Goal: Book appointment/travel/reservation

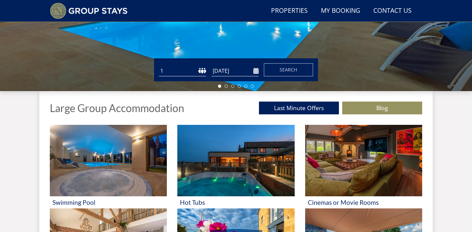
scroll to position [186, 0]
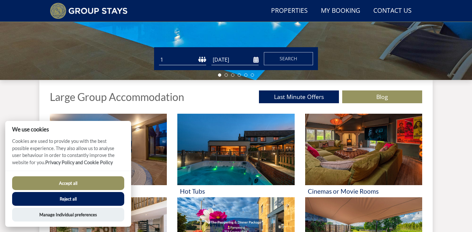
select select "10"
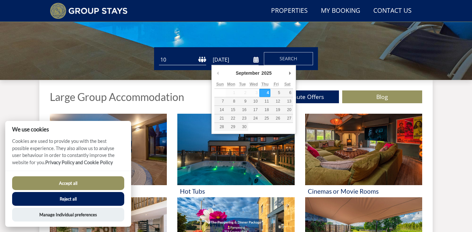
click at [235, 62] on input "[DATE]" at bounding box center [234, 59] width 47 height 11
type input "31/10/2025"
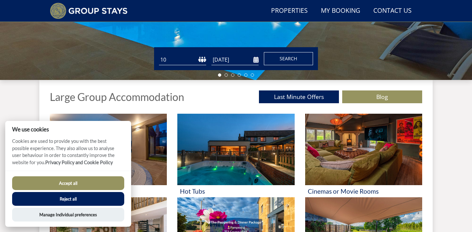
click at [274, 60] on button "Search" at bounding box center [288, 58] width 49 height 13
click at [57, 196] on button "Reject all" at bounding box center [68, 199] width 112 height 14
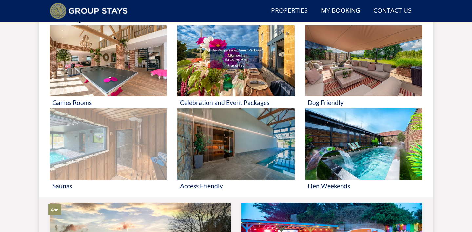
scroll to position [361, 0]
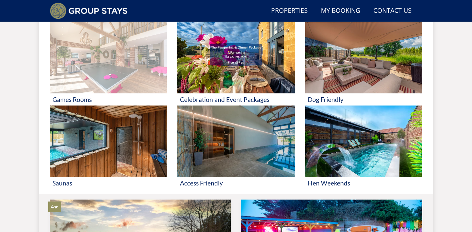
click at [112, 79] on img at bounding box center [108, 57] width 117 height 71
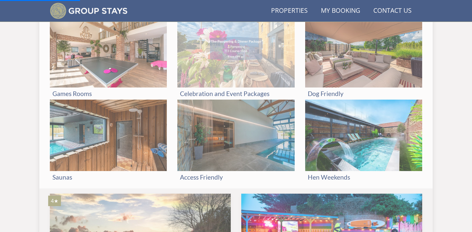
scroll to position [367, 0]
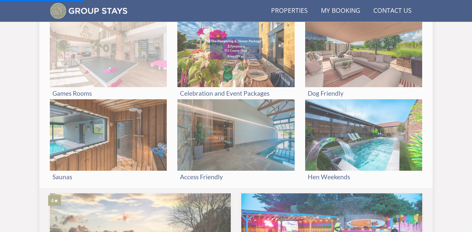
click at [78, 70] on img at bounding box center [108, 51] width 117 height 71
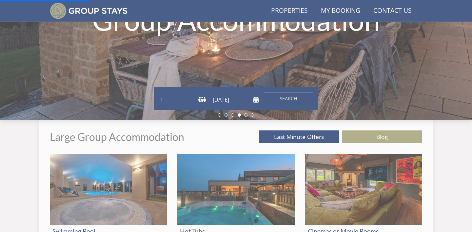
scroll to position [145, 0]
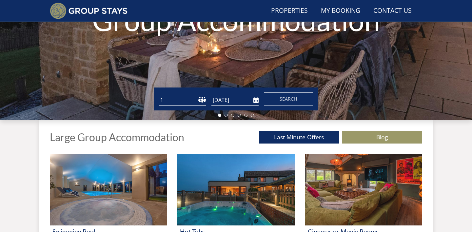
scroll to position [0, 1627]
